Goal: Task Accomplishment & Management: Manage account settings

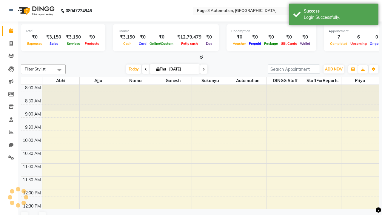
select select "en"
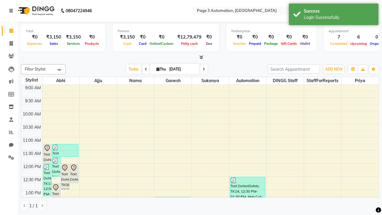
click at [12, 11] on icon at bounding box center [11, 11] width 4 height 4
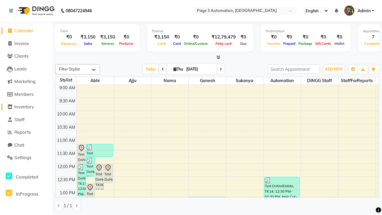
click at [26, 107] on span "Inventory" at bounding box center [24, 107] width 20 height 6
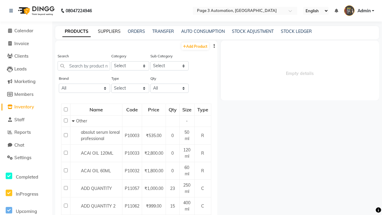
click at [109, 31] on link "SUPPLIERS" at bounding box center [109, 31] width 23 height 5
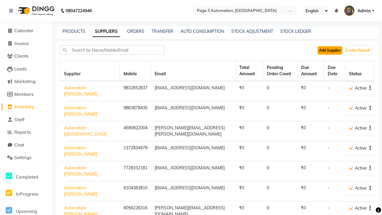
click at [330, 50] on button "Add Supplier" at bounding box center [329, 50] width 25 height 8
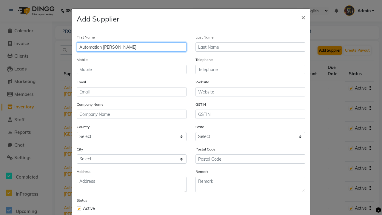
type input "Automation [PERSON_NAME]"
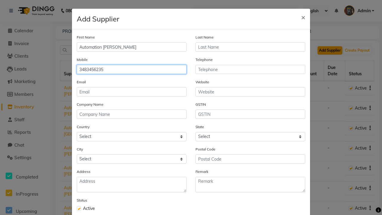
type input "3483456235"
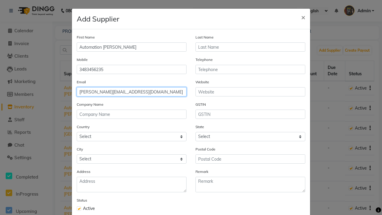
type input "[PERSON_NAME][EMAIL_ADDRESS][DOMAIN_NAME]"
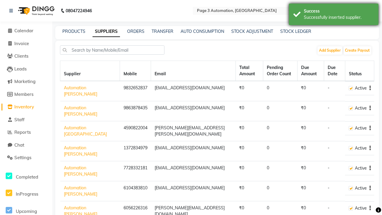
click at [334, 15] on div "Successfully inserted supplier." at bounding box center [339, 17] width 70 height 6
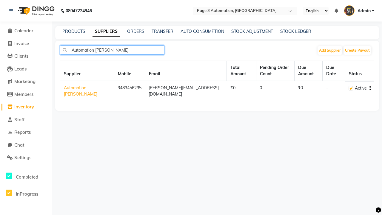
type input "Automation [PERSON_NAME]"
click at [370, 88] on icon "button" at bounding box center [369, 88] width 1 height 0
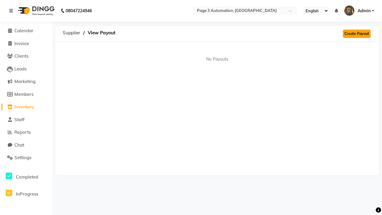
click at [357, 34] on link "Create Payout" at bounding box center [357, 34] width 28 height 8
select select "5781"
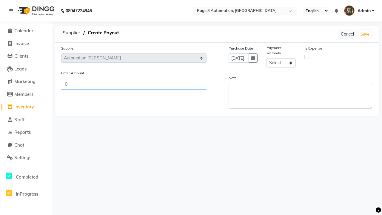
type input "702"
select select "1"
type input "702"
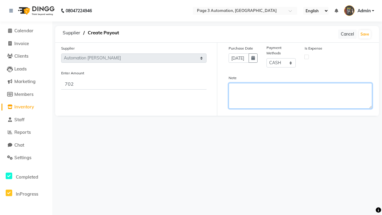
type textarea "This payout is created by automation"
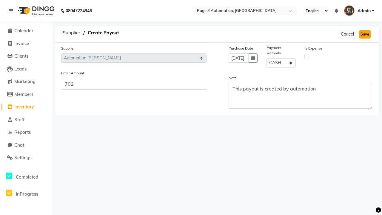
click at [365, 34] on button "Save" at bounding box center [365, 34] width 12 height 8
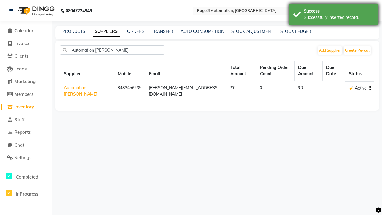
click at [334, 15] on div "Successfully inserted record." at bounding box center [339, 17] width 70 height 6
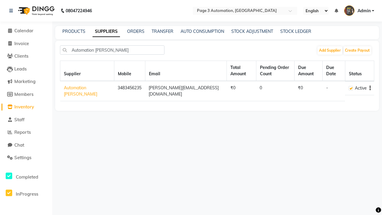
click at [370, 88] on icon "button" at bounding box center [369, 88] width 1 height 0
click at [344, 93] on link "View Payout" at bounding box center [344, 93] width 23 height 5
click at [370, 88] on icon "button" at bounding box center [369, 88] width 1 height 0
click at [346, 78] on div "Delete" at bounding box center [346, 78] width 29 height 7
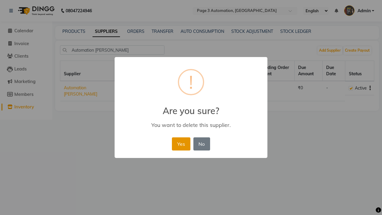
click at [181, 145] on button "Yes" at bounding box center [181, 143] width 18 height 13
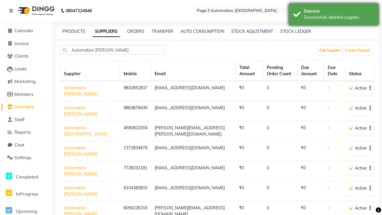
click at [334, 15] on div "Successfully deleted supplier." at bounding box center [339, 17] width 70 height 6
click at [359, 11] on span "Admin" at bounding box center [363, 11] width 13 height 6
click at [0, 0] on link "Sign out" at bounding box center [0, 0] width 0 height 0
